Goal: Task Accomplishment & Management: Complete application form

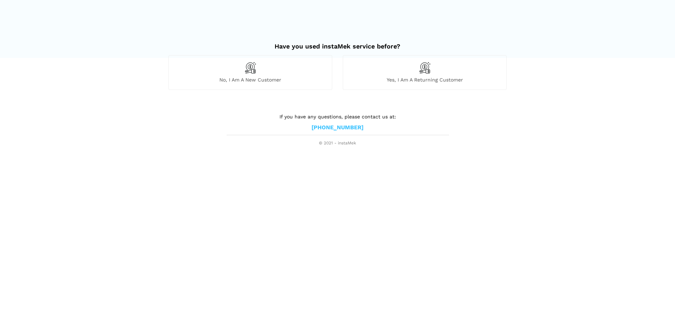
click at [377, 75] on div "Yes, I am a returning customer" at bounding box center [425, 72] width 164 height 34
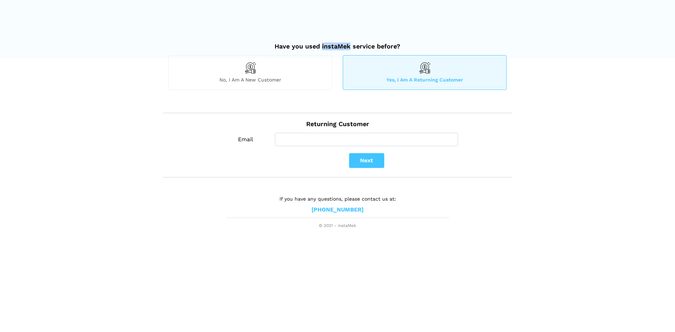
drag, startPoint x: 349, startPoint y: 47, endPoint x: 321, endPoint y: 48, distance: 28.1
click at [321, 48] on h2 "Have you used instaMek service before?" at bounding box center [337, 42] width 338 height 15
copy h2 "instaMek"
click at [300, 141] on input "Email" at bounding box center [366, 139] width 183 height 13
click at [366, 164] on button "Next" at bounding box center [366, 160] width 35 height 15
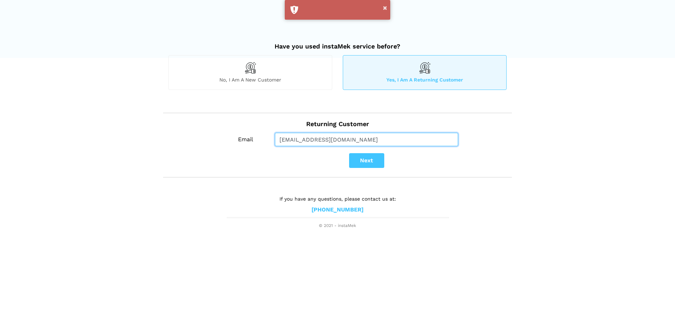
click at [321, 142] on input "ssanto@onni.com" at bounding box center [366, 139] width 183 height 13
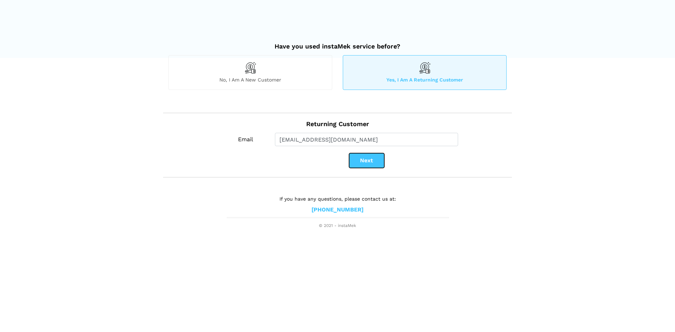
click at [358, 165] on button "Next" at bounding box center [366, 160] width 35 height 15
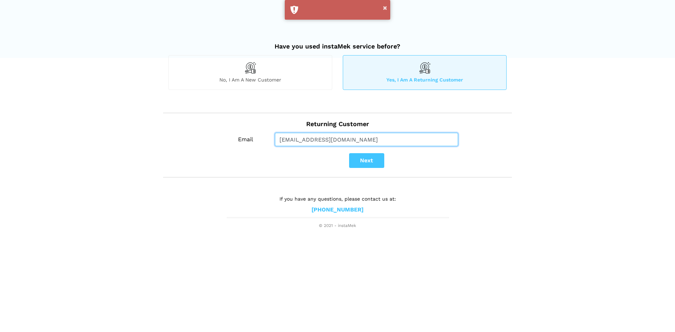
click at [319, 137] on input "jchoi@onni.com" at bounding box center [366, 139] width 183 height 13
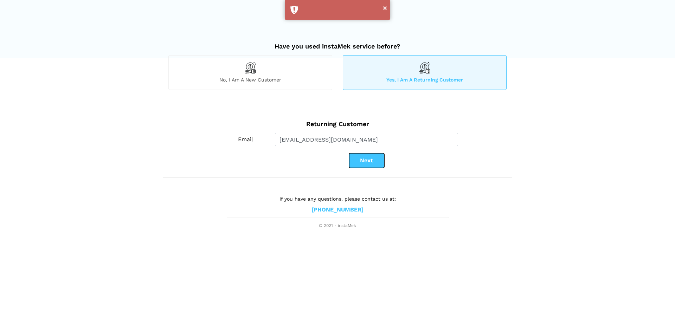
click at [370, 163] on button "Next" at bounding box center [366, 160] width 35 height 15
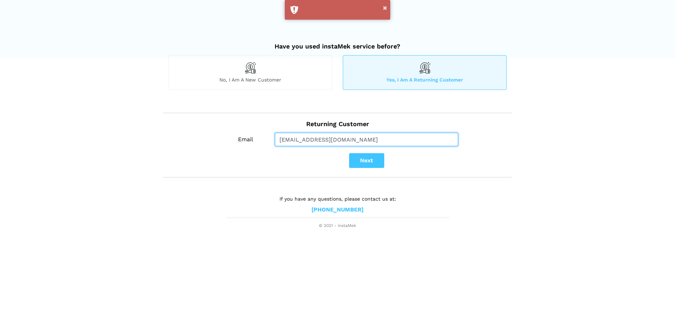
click at [298, 139] on input "combo@onni.com" at bounding box center [366, 139] width 183 height 13
click at [298, 141] on input "combo@onni.com" at bounding box center [366, 139] width 183 height 13
type input "cscott@onni.com"
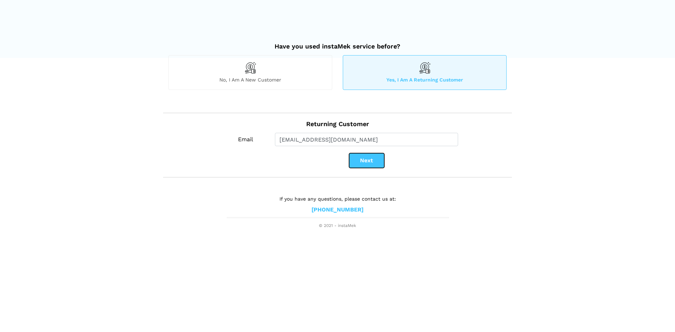
click at [363, 163] on button "Next" at bounding box center [366, 160] width 35 height 15
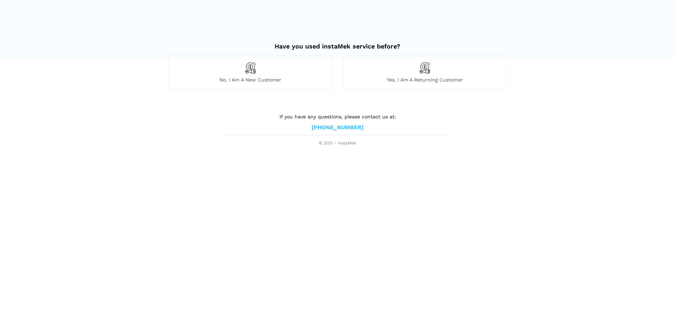
click at [460, 77] on span "Yes, I am a returning customer" at bounding box center [424, 80] width 163 height 6
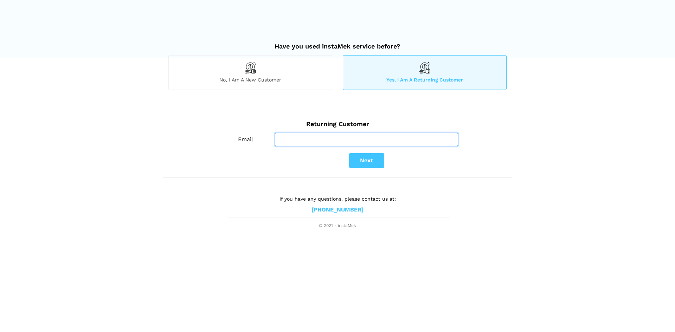
click at [434, 139] on input "Email" at bounding box center [366, 139] width 183 height 13
type input "cscott@onni.com"
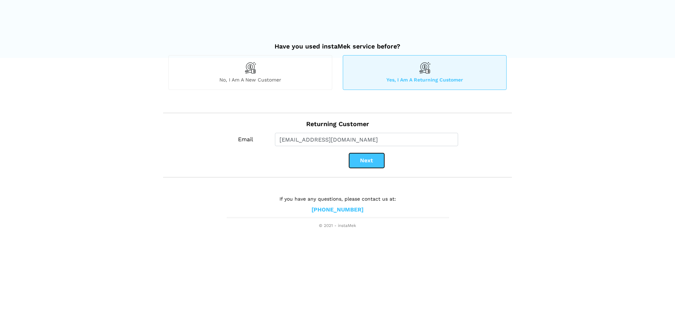
click at [359, 158] on button "Next" at bounding box center [366, 160] width 35 height 15
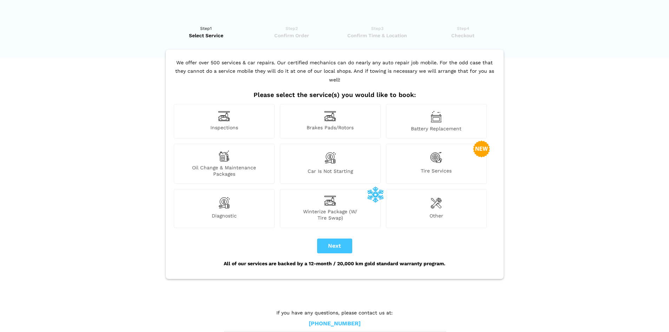
click at [440, 213] on span "Other" at bounding box center [436, 217] width 100 height 8
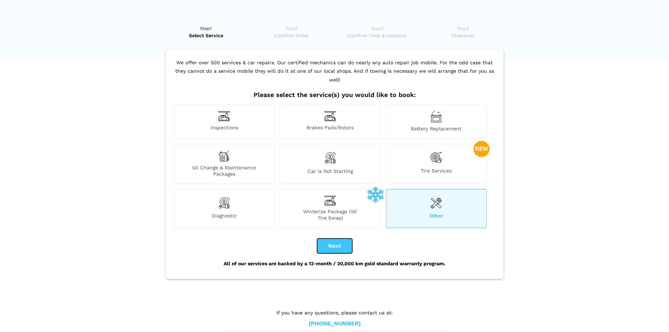
click at [339, 239] on button "Next" at bounding box center [334, 246] width 35 height 15
checkbox input "true"
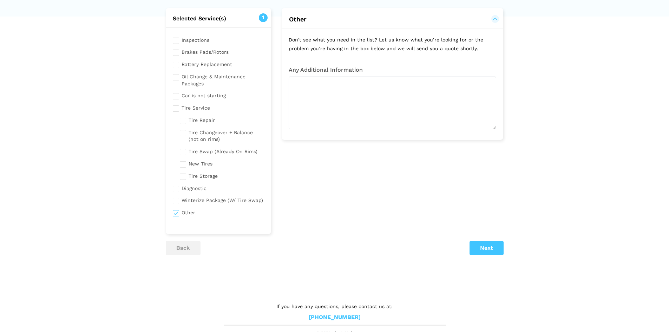
scroll to position [46, 0]
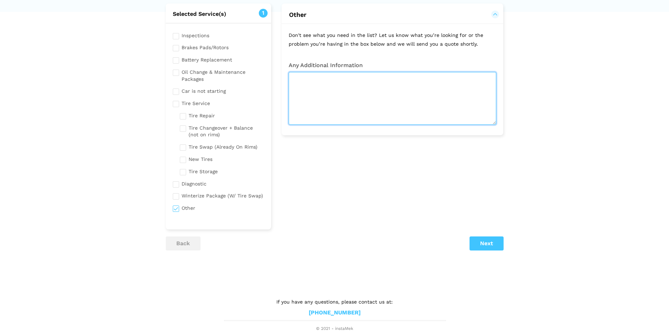
click at [356, 85] on textarea at bounding box center [393, 98] width 208 height 53
type textarea "Receipt from August 9, 2025 charge"
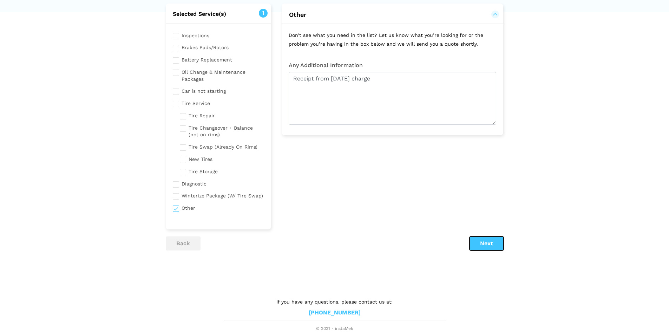
click at [498, 238] on button "Next" at bounding box center [487, 243] width 34 height 14
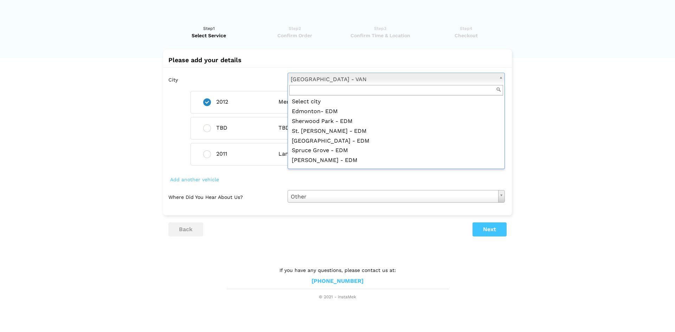
scroll to position [115, 0]
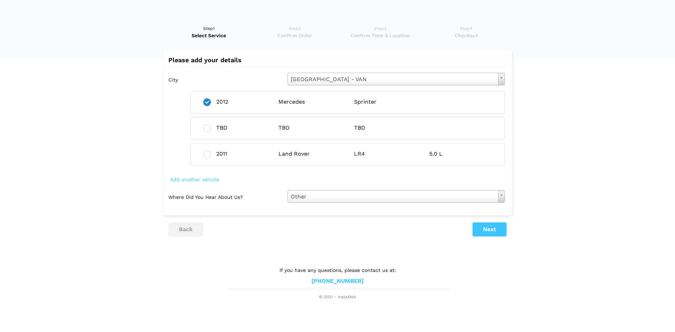
click at [580, 85] on lik "Have you used instaMek service before? No, I am a new customer Yes, I am a retu…" at bounding box center [337, 159] width 675 height 282
click at [207, 128] on ins at bounding box center [207, 128] width 8 height 8
radio input "false"
radio input "true"
click at [485, 229] on button "Next" at bounding box center [489, 229] width 34 height 14
